Goal: Task Accomplishment & Management: Manage account settings

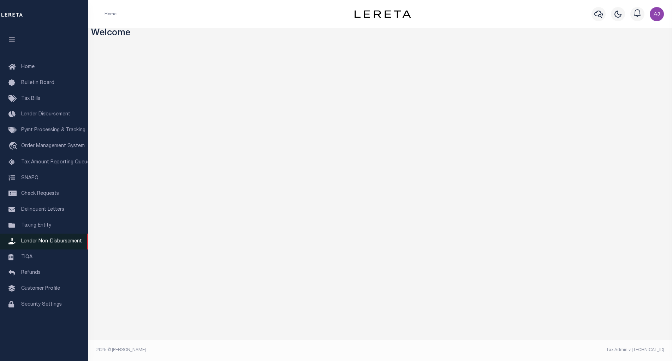
click at [41, 244] on span "Lender Non-Disbursement" at bounding box center [51, 241] width 61 height 5
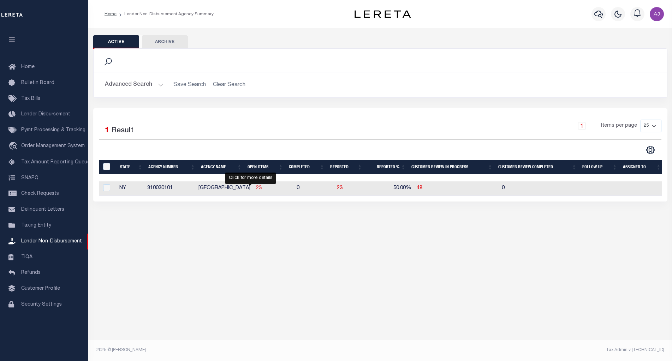
click at [256, 187] on span "23" at bounding box center [259, 188] width 6 height 5
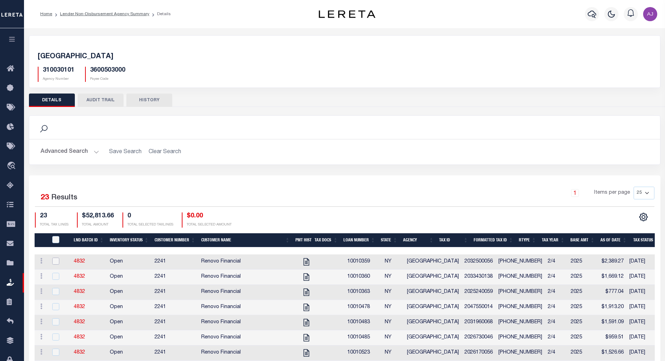
click at [54, 261] on input "checkbox" at bounding box center [55, 261] width 7 height 7
checkbox input "true"
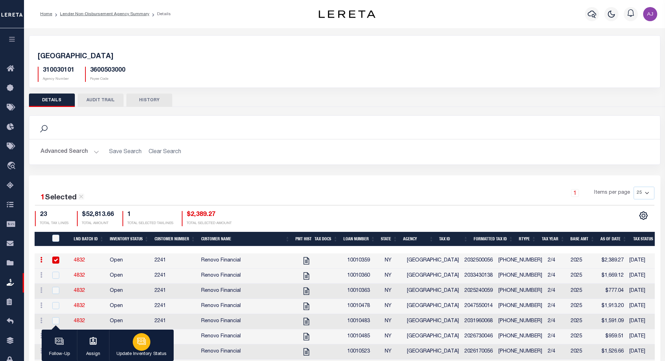
click at [142, 342] on icon "button" at bounding box center [140, 340] width 5 height 3
select select "Open"
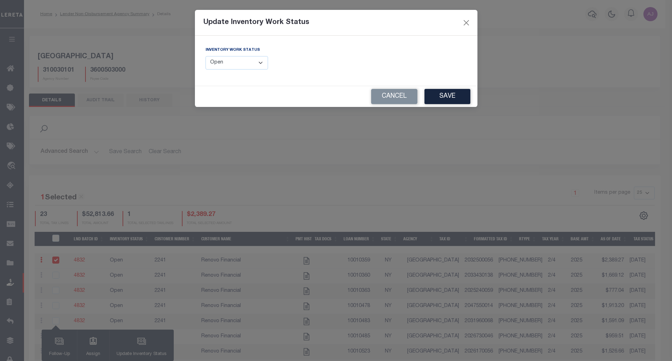
click at [249, 60] on select "--Select-- Open Completed Reported" at bounding box center [236, 63] width 63 height 14
click at [388, 96] on button "Cancel" at bounding box center [394, 96] width 46 height 15
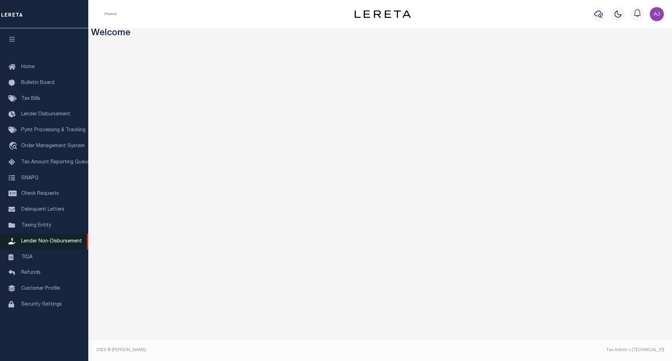
click at [47, 244] on span "Lender Non-Disbursement" at bounding box center [51, 241] width 61 height 5
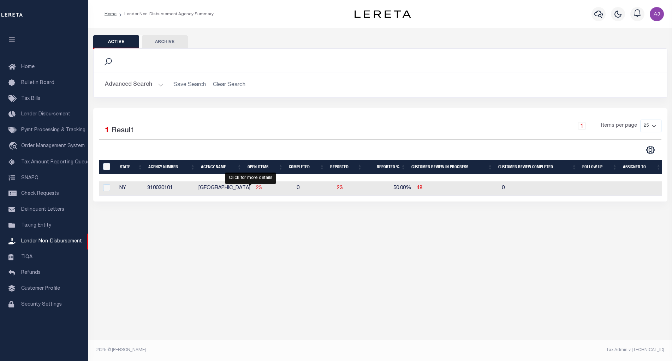
click at [256, 189] on span "23" at bounding box center [259, 188] width 6 height 5
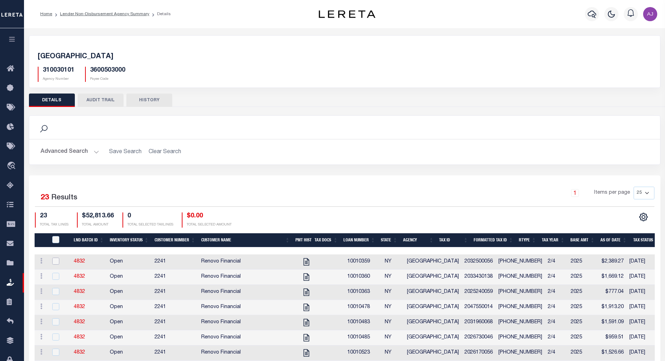
click at [56, 263] on input "checkbox" at bounding box center [55, 261] width 7 height 7
checkbox input "true"
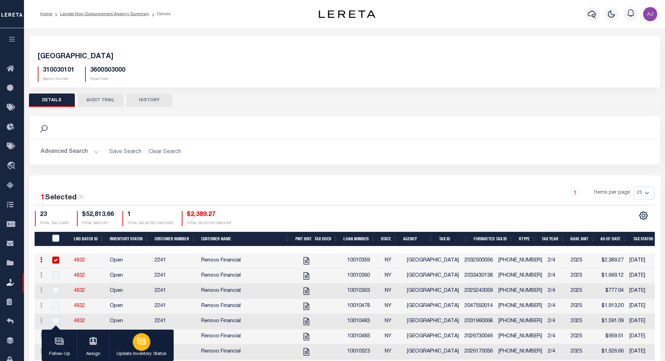
click at [140, 340] on icon "button" at bounding box center [141, 341] width 9 height 9
select select "Open"
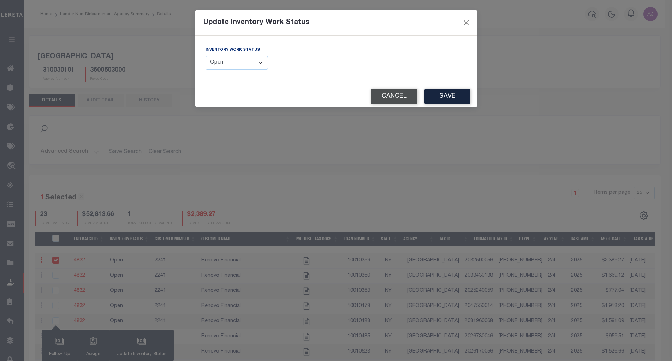
click at [392, 95] on button "Cancel" at bounding box center [394, 96] width 46 height 15
